Goal: Information Seeking & Learning: Find specific fact

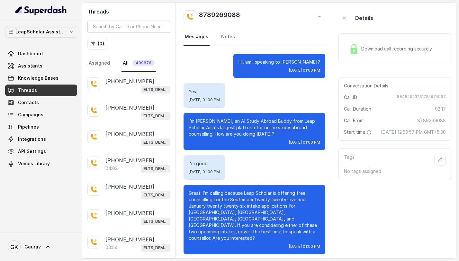
scroll to position [464, 0]
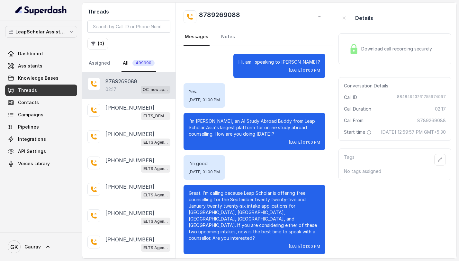
scroll to position [521, 0]
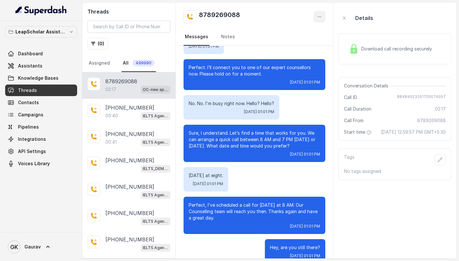
click at [318, 16] on button "button" at bounding box center [320, 17] width 12 height 12
click at [288, 49] on button "Retry Extraction" at bounding box center [297, 44] width 62 height 12
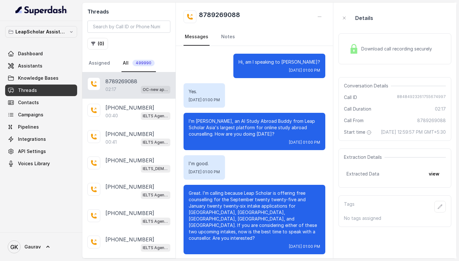
scroll to position [521, 0]
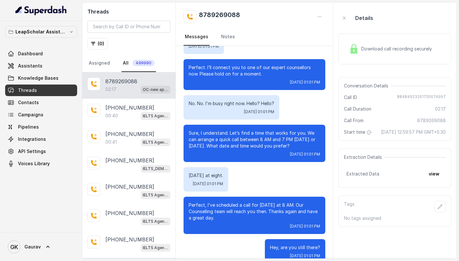
click at [451, 176] on aside "Details Download call recording securely Conversation Details Call ID [PHONE_NU…" at bounding box center [394, 131] width 123 height 256
click at [437, 180] on button "view" at bounding box center [434, 174] width 18 height 12
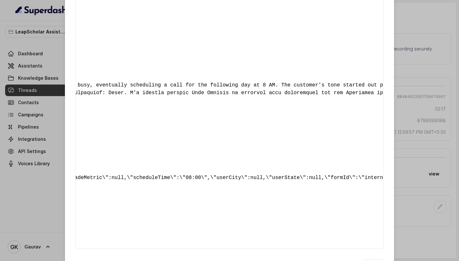
scroll to position [0, 0]
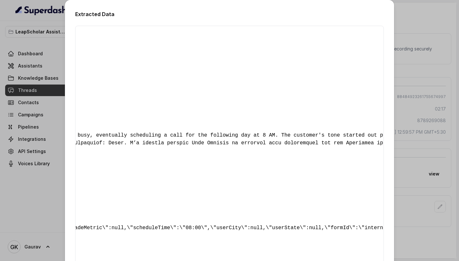
click at [398, 110] on div "Extracted Data { " country ": "[GEOGRAPHIC_DATA], [GEOGRAPHIC_DATA], [GEOGRAPHI…" at bounding box center [229, 130] width 459 height 261
